Goal: Task Accomplishment & Management: Manage account settings

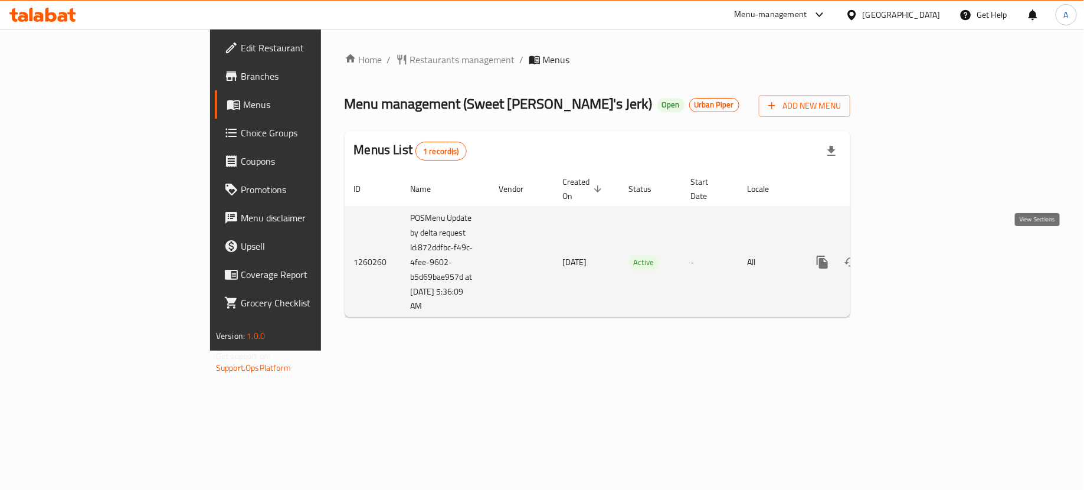
click at [914, 255] on icon "enhanced table" at bounding box center [907, 262] width 14 height 14
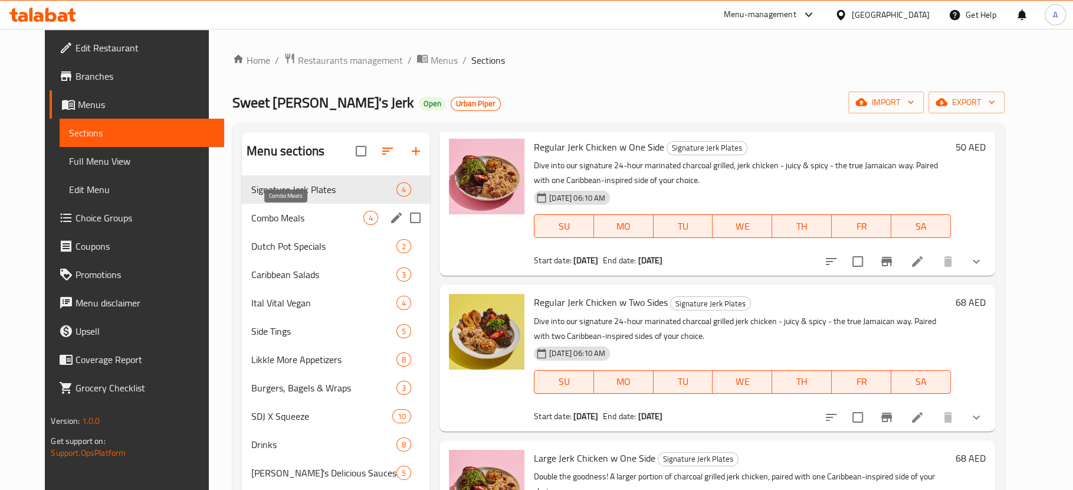
click at [295, 219] on span "Combo Meals" at bounding box center [307, 218] width 112 height 14
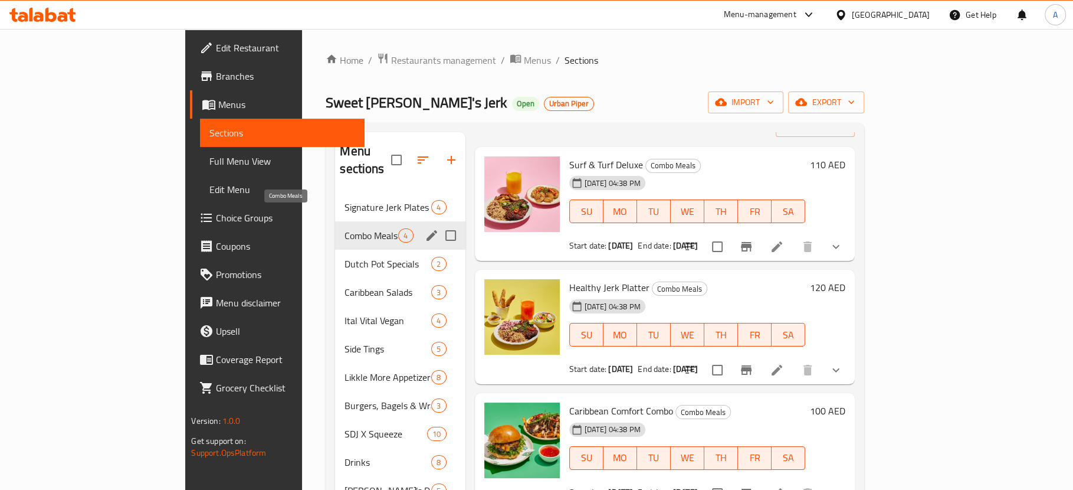
scroll to position [32, 0]
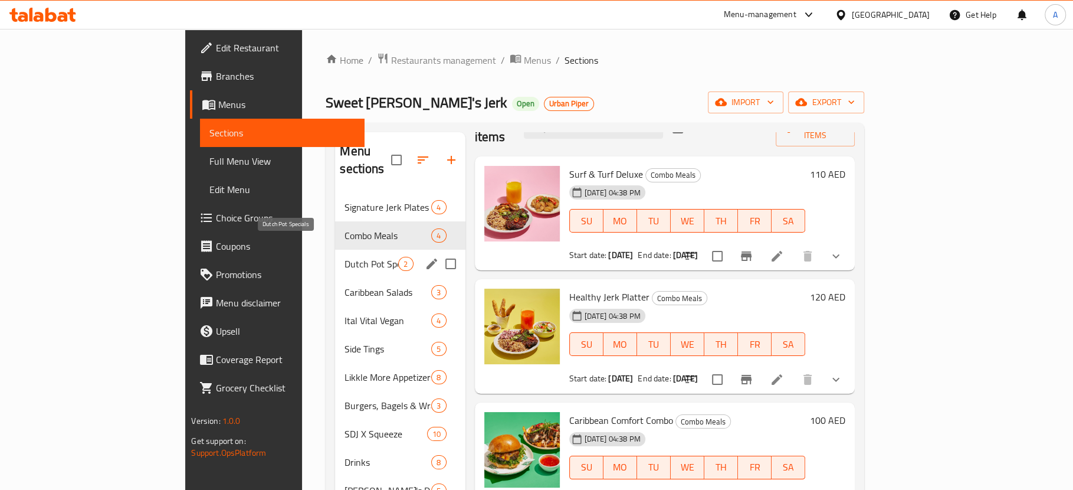
click at [345, 257] on span "Dutch Pot Specials" at bounding box center [372, 264] width 54 height 14
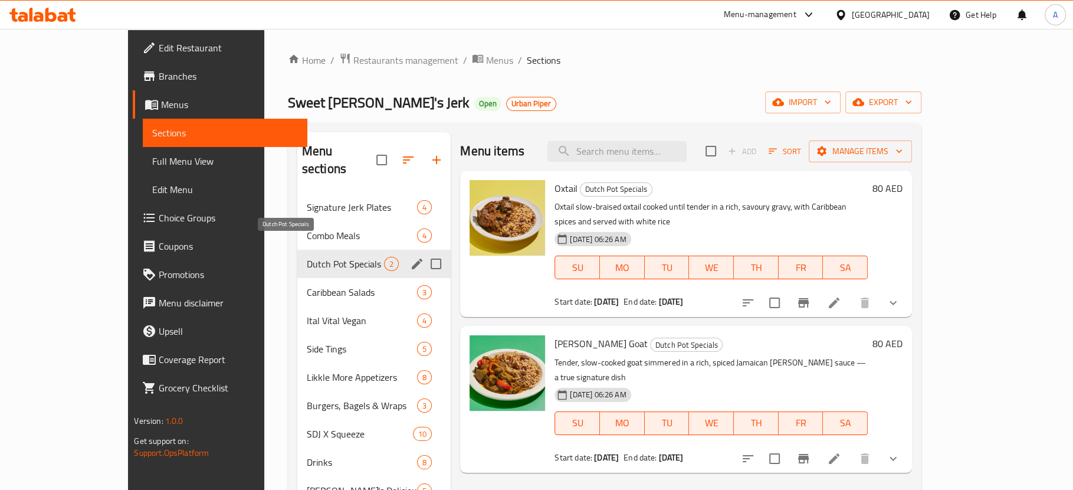
click at [307, 257] on span "Dutch Pot Specials" at bounding box center [345, 264] width 77 height 14
click at [301, 259] on div "Dutch Pot Specials 2" at bounding box center [374, 264] width 154 height 28
click at [307, 285] on span "Caribbean Salads" at bounding box center [345, 292] width 77 height 14
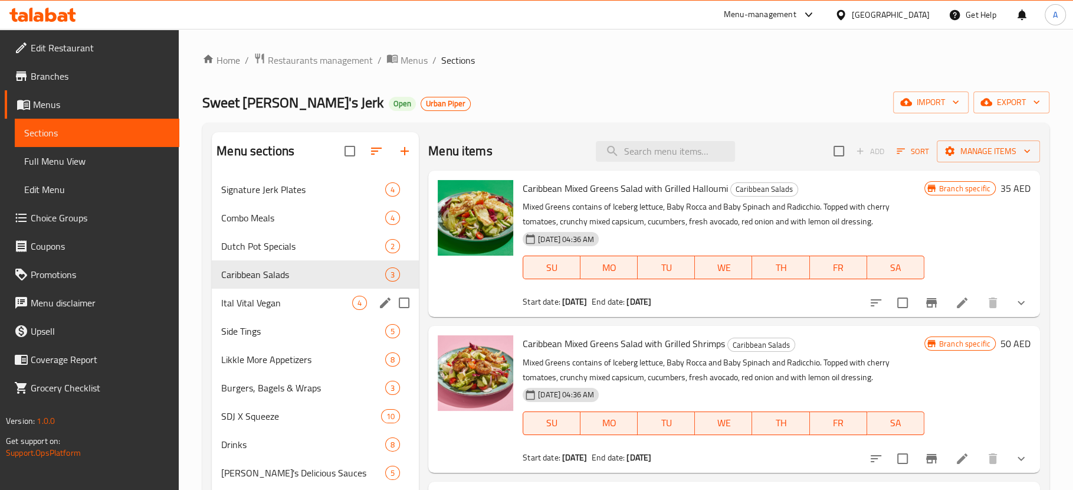
click at [302, 292] on div "Ital Vital Vegan 4" at bounding box center [315, 302] width 207 height 28
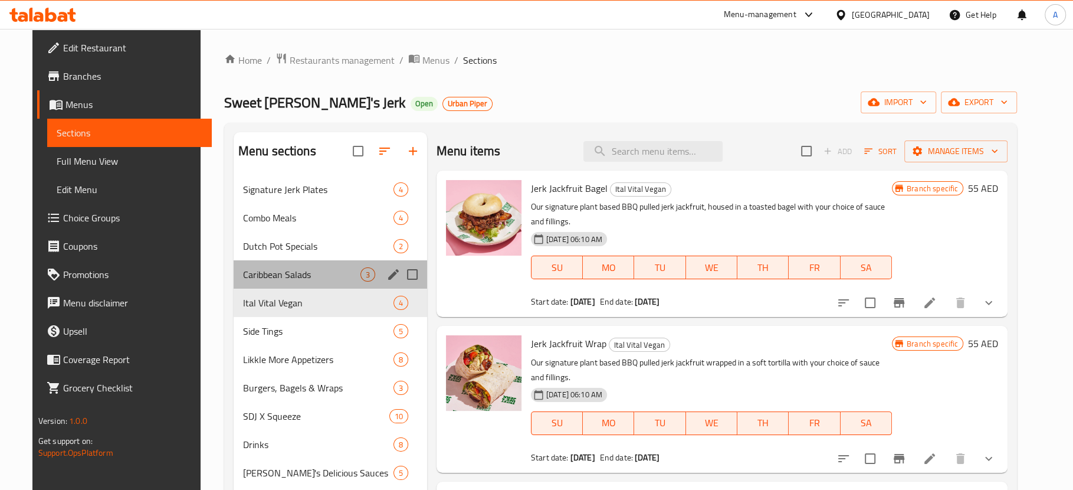
click at [294, 281] on div "Caribbean Salads 3" at bounding box center [331, 274] width 194 height 28
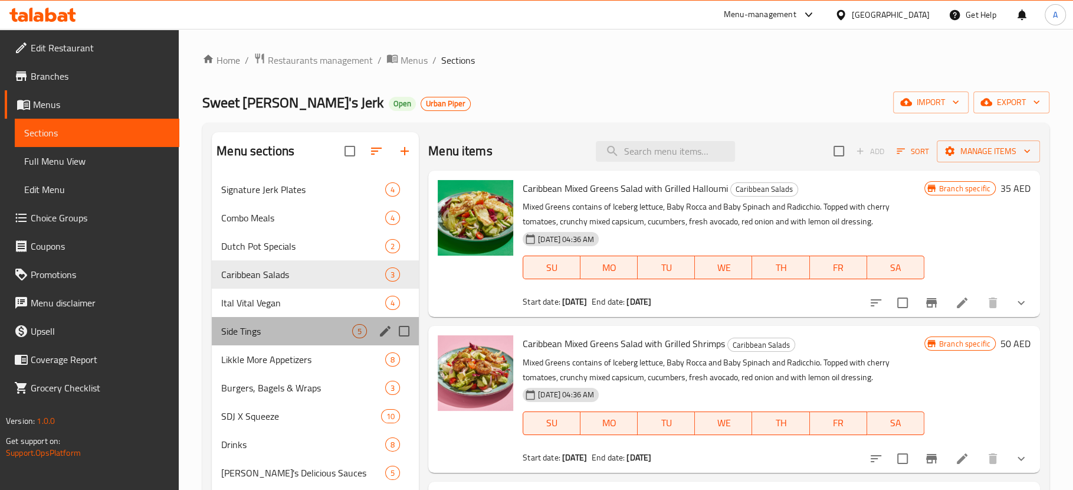
click at [290, 341] on div "Side Tings 5" at bounding box center [315, 331] width 207 height 28
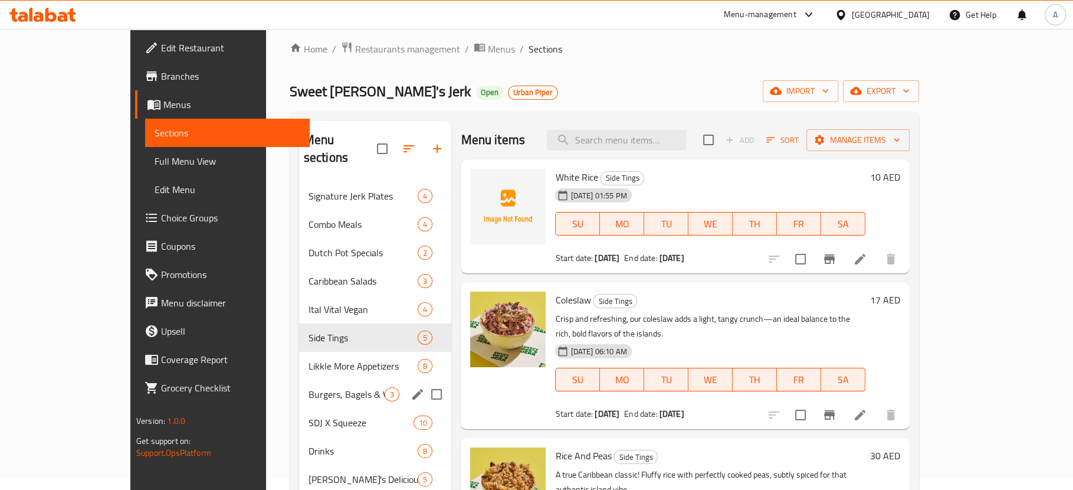
scroll to position [83, 0]
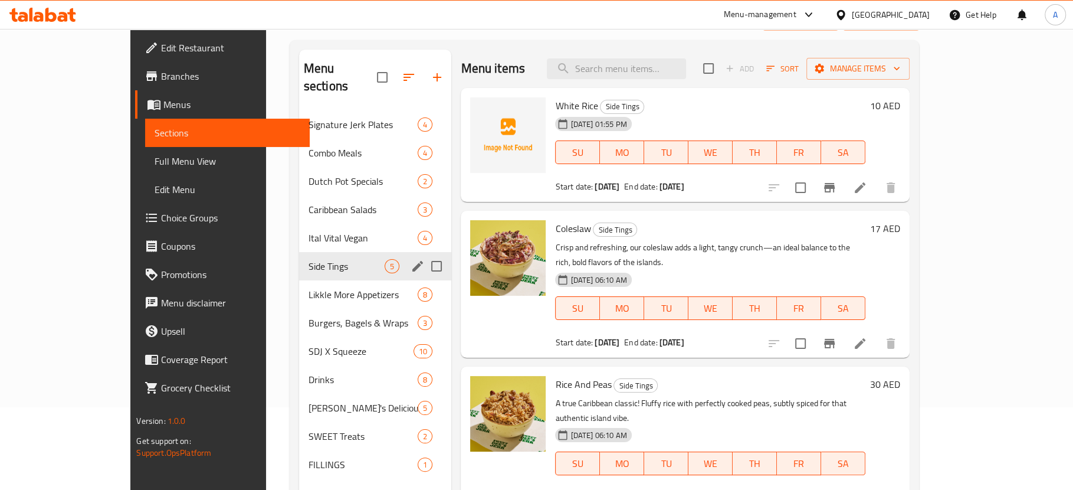
drag, startPoint x: 302, startPoint y: 259, endPoint x: 296, endPoint y: 273, distance: 15.6
click at [302, 259] on div "Side Tings 5" at bounding box center [375, 266] width 153 height 28
click at [309, 287] on span "Likkle More Appetizers" at bounding box center [347, 294] width 77 height 14
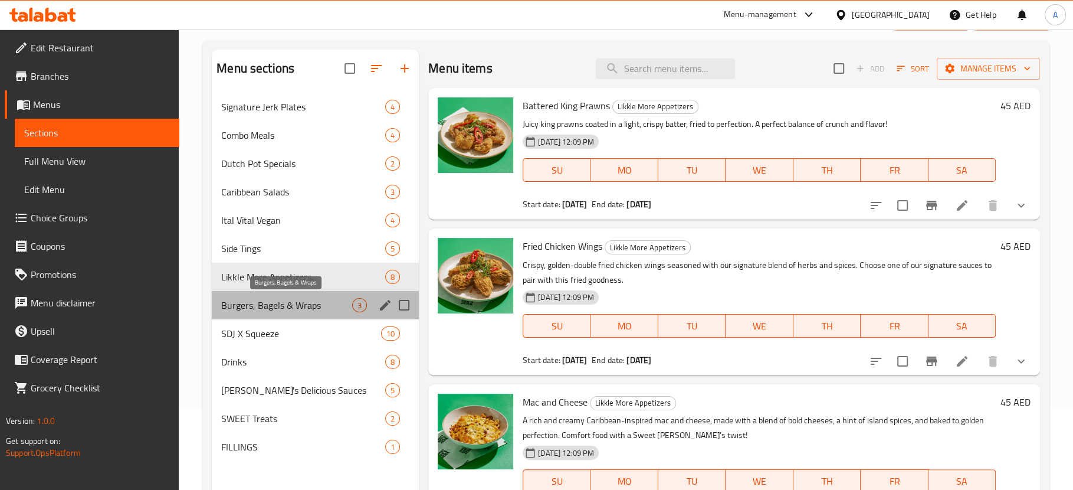
click at [303, 301] on span "Burgers, Bagels & Wraps" at bounding box center [286, 305] width 131 height 14
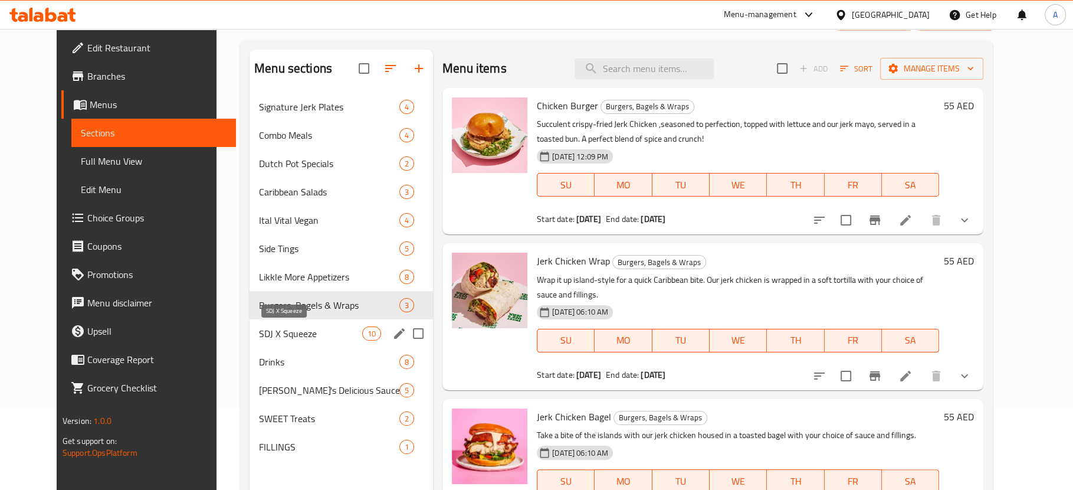
click at [300, 330] on span "SDJ X Squeeze" at bounding box center [310, 333] width 103 height 14
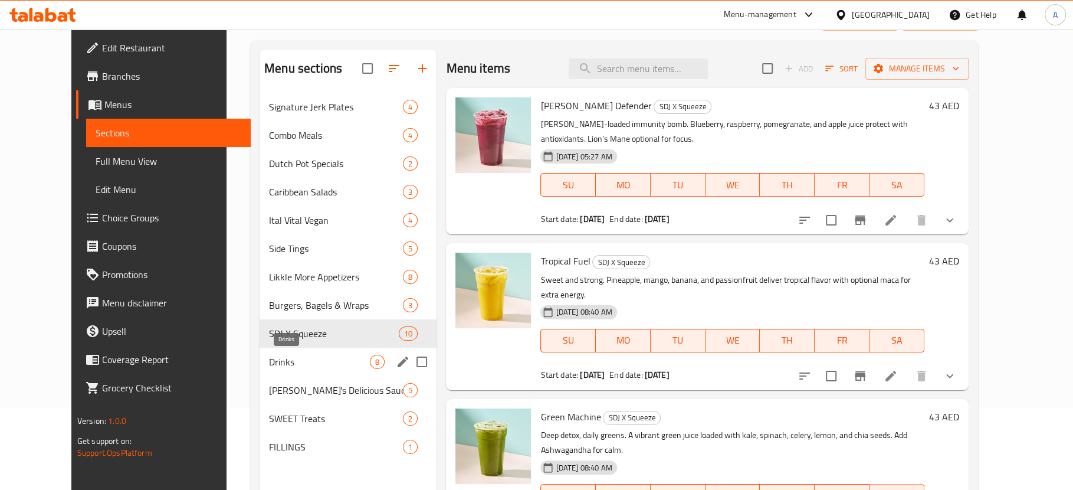
click at [287, 355] on span "Drinks" at bounding box center [319, 362] width 101 height 14
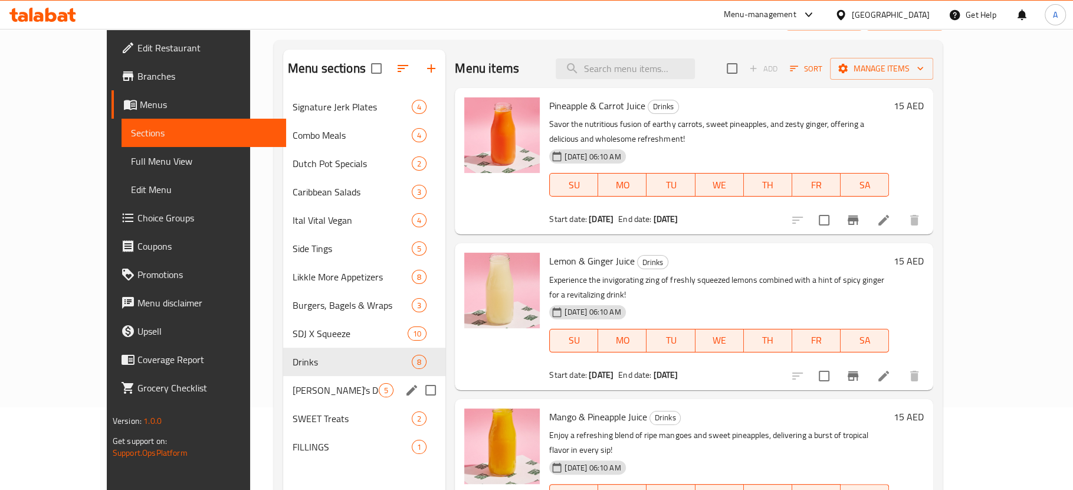
click at [296, 398] on div "[PERSON_NAME]'s Delicious Sauces 5" at bounding box center [364, 390] width 163 height 28
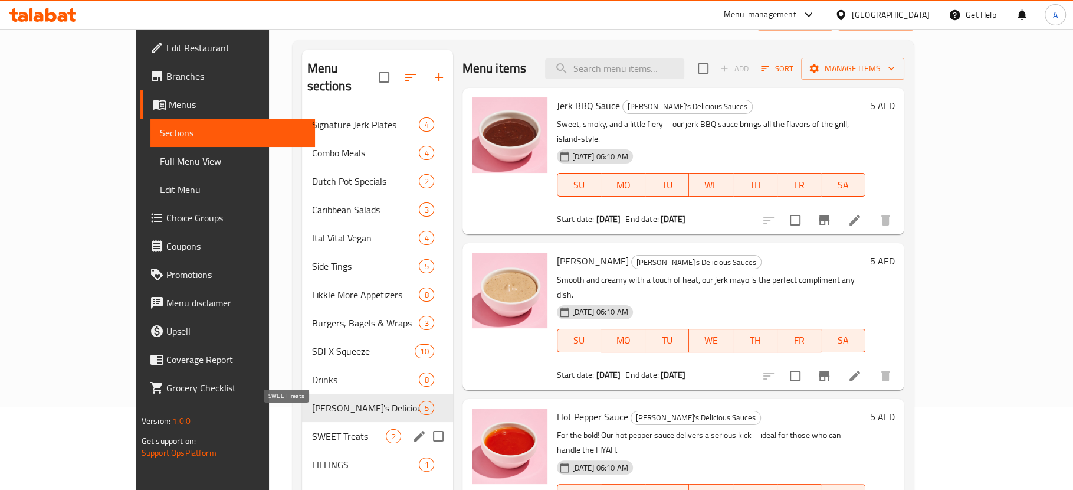
click at [312, 429] on span "SWEET Treats" at bounding box center [349, 436] width 74 height 14
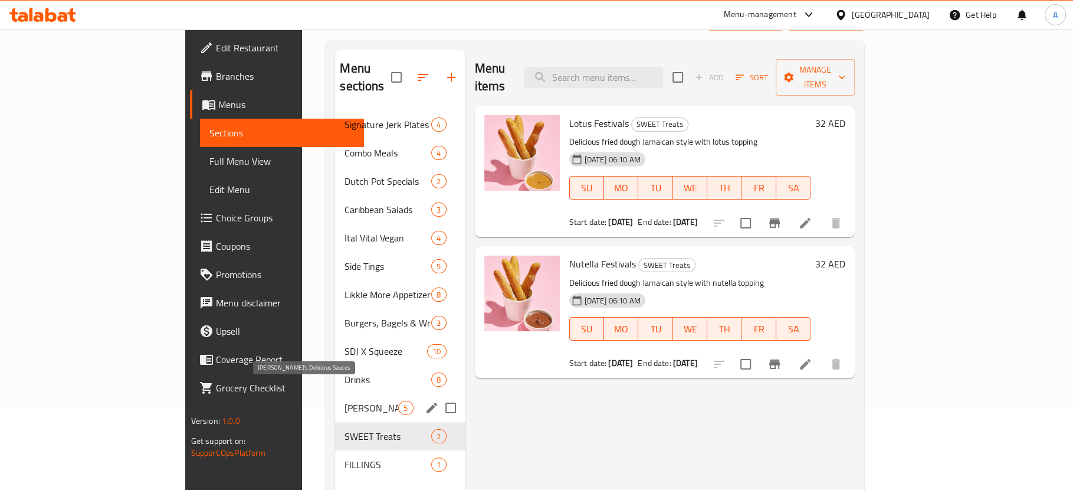
click at [345, 401] on span "[PERSON_NAME]'s Delicious Sauces" at bounding box center [372, 408] width 54 height 14
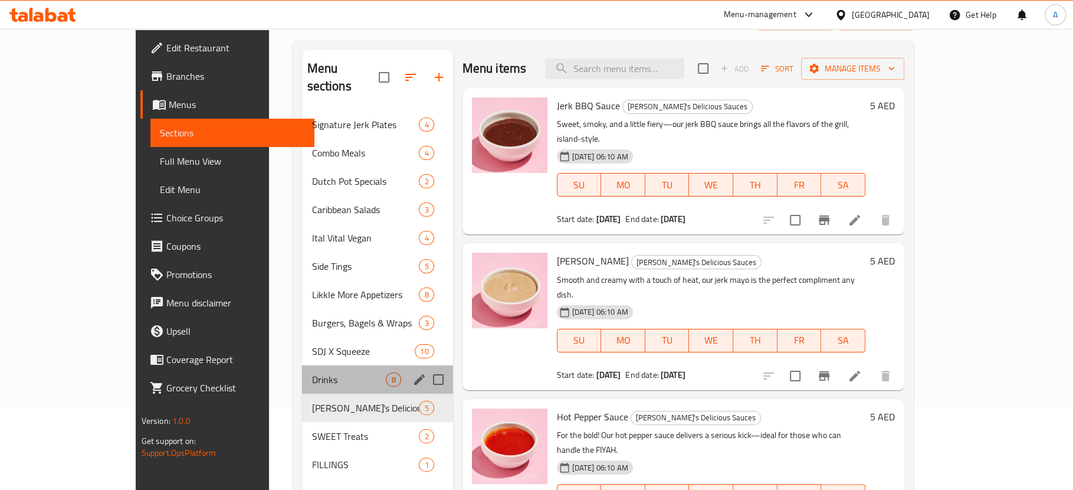
click at [302, 370] on div "Drinks 8" at bounding box center [377, 379] width 150 height 28
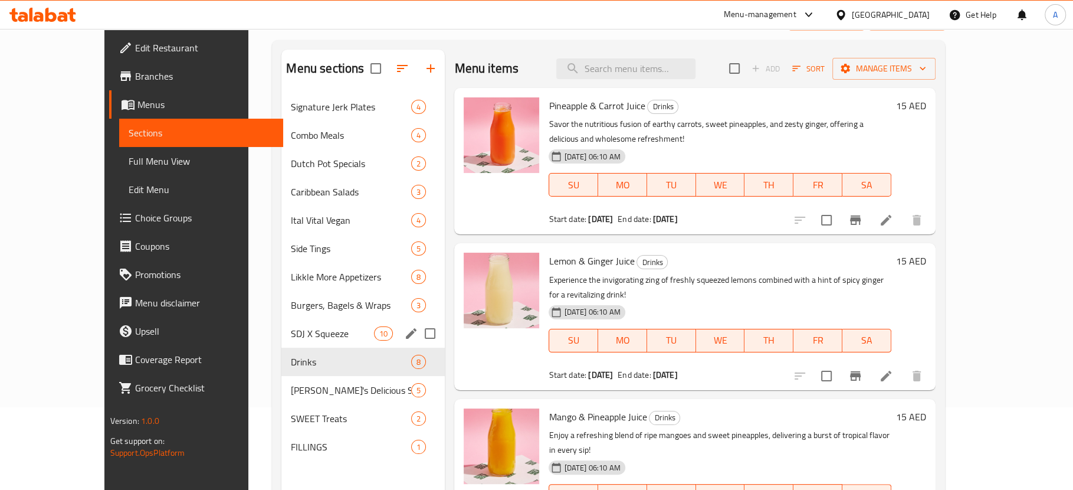
click at [291, 330] on span "SDJ X Squeeze" at bounding box center [332, 333] width 83 height 14
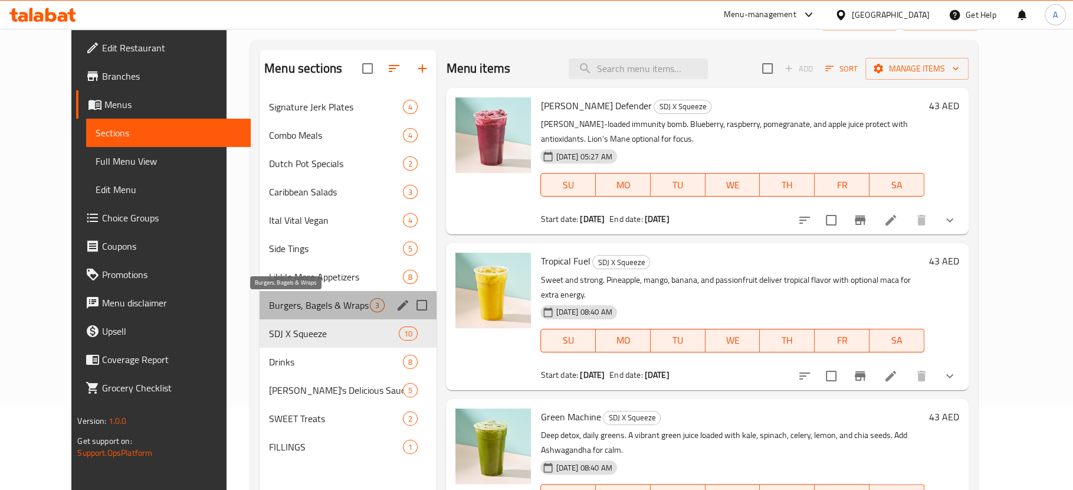
click at [287, 309] on span "Burgers, Bagels & Wraps" at bounding box center [319, 305] width 101 height 14
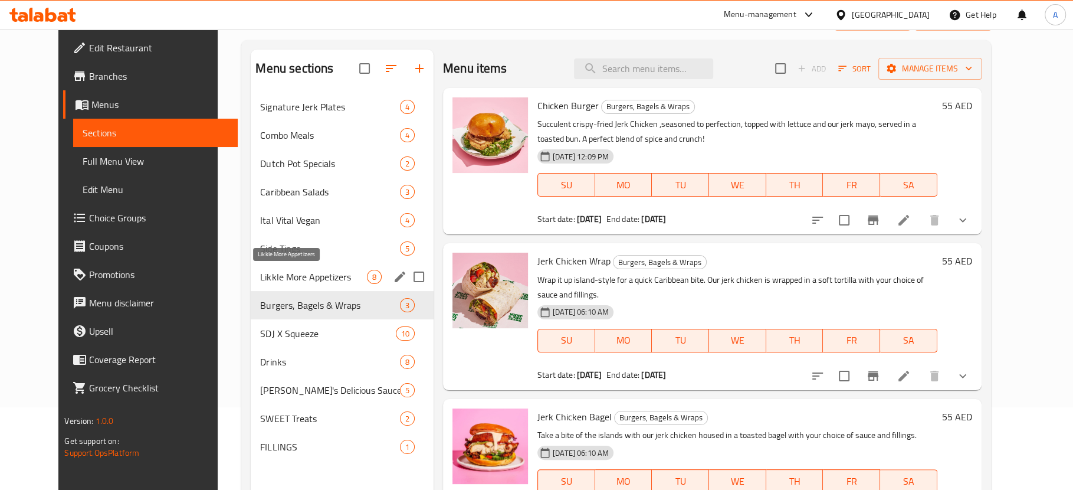
click at [291, 277] on span "Likkle More Appetizers" at bounding box center [313, 277] width 106 height 14
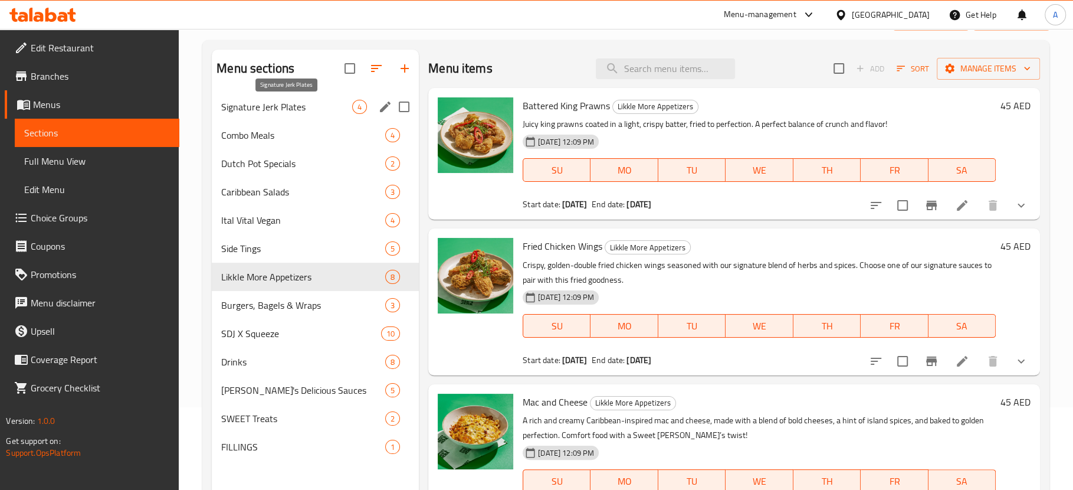
click at [274, 103] on span "Signature Jerk Plates" at bounding box center [286, 107] width 131 height 14
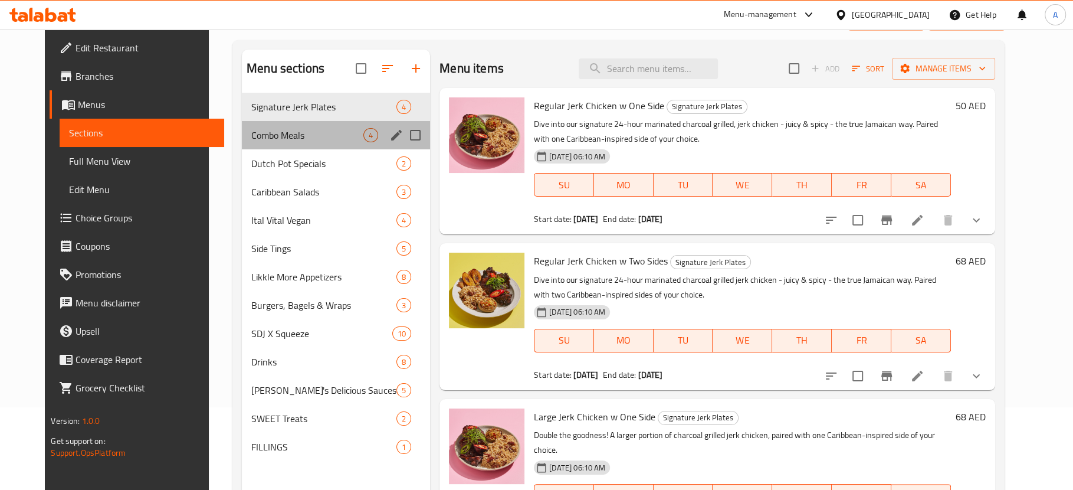
click at [291, 145] on div "Combo Meals 4" at bounding box center [336, 135] width 188 height 28
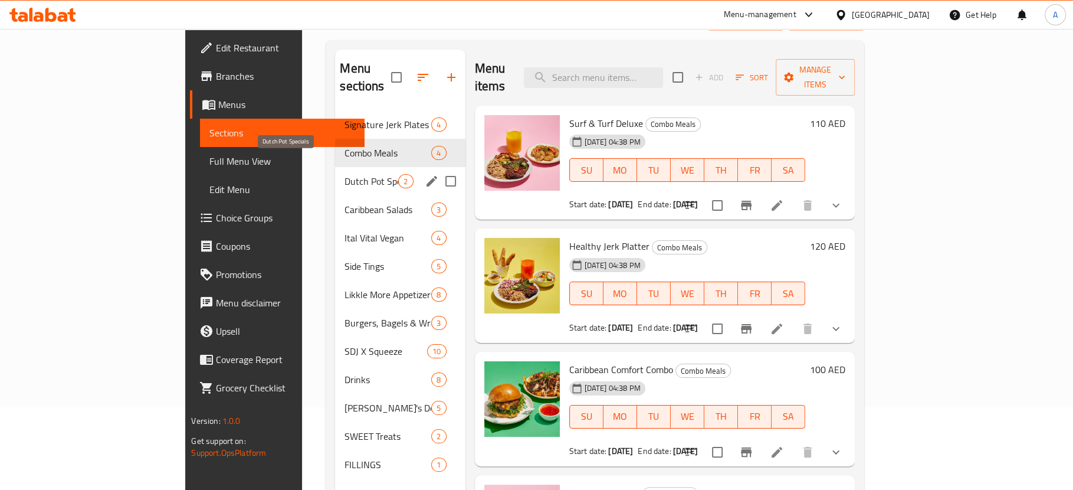
click at [345, 174] on span "Dutch Pot Specials" at bounding box center [372, 181] width 54 height 14
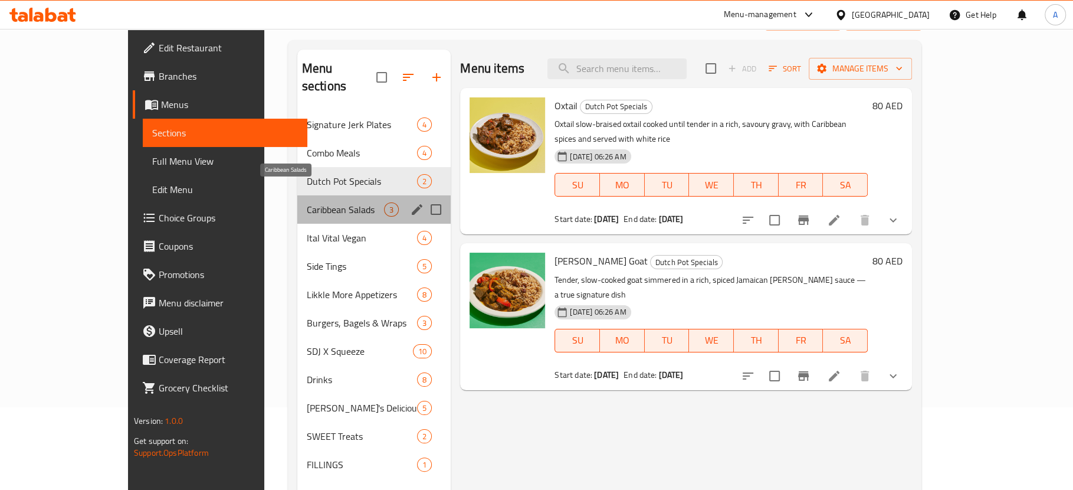
click at [307, 202] on span "Caribbean Salads" at bounding box center [345, 209] width 77 height 14
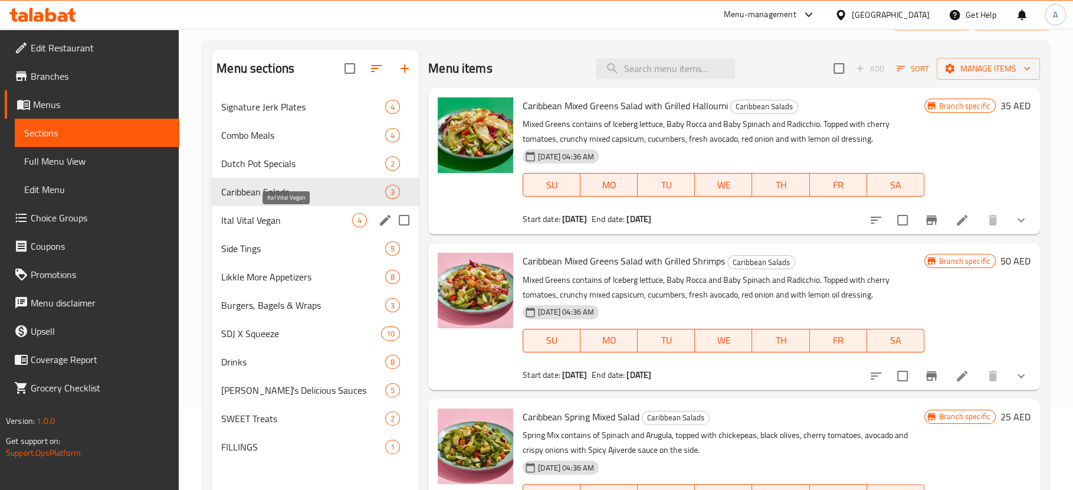
click at [281, 224] on span "Ital Vital Vegan" at bounding box center [286, 220] width 131 height 14
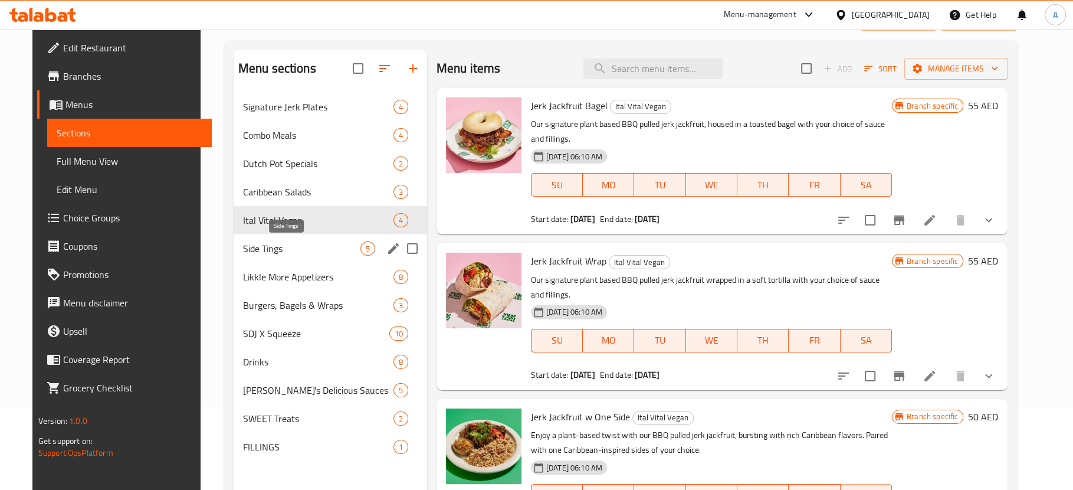
click at [279, 247] on span "Side Tings" at bounding box center [301, 248] width 117 height 14
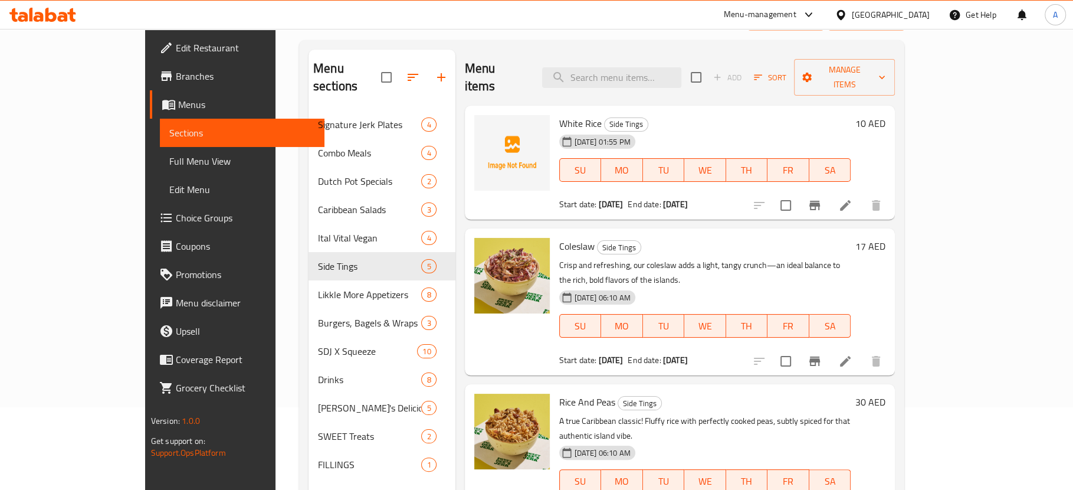
click at [176, 47] on span "Edit Restaurant" at bounding box center [245, 48] width 139 height 14
